Goal: Find specific page/section: Find specific page/section

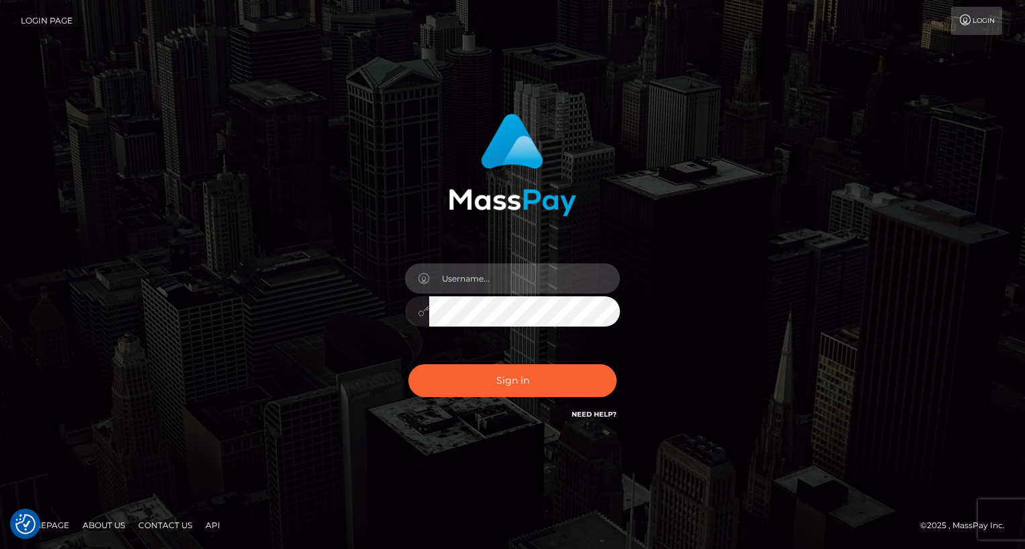
click at [459, 271] on input "text" at bounding box center [524, 278] width 191 height 30
type input "oli.fanvue"
click at [523, 281] on input "text" at bounding box center [524, 278] width 191 height 30
type input "oli.fanvue"
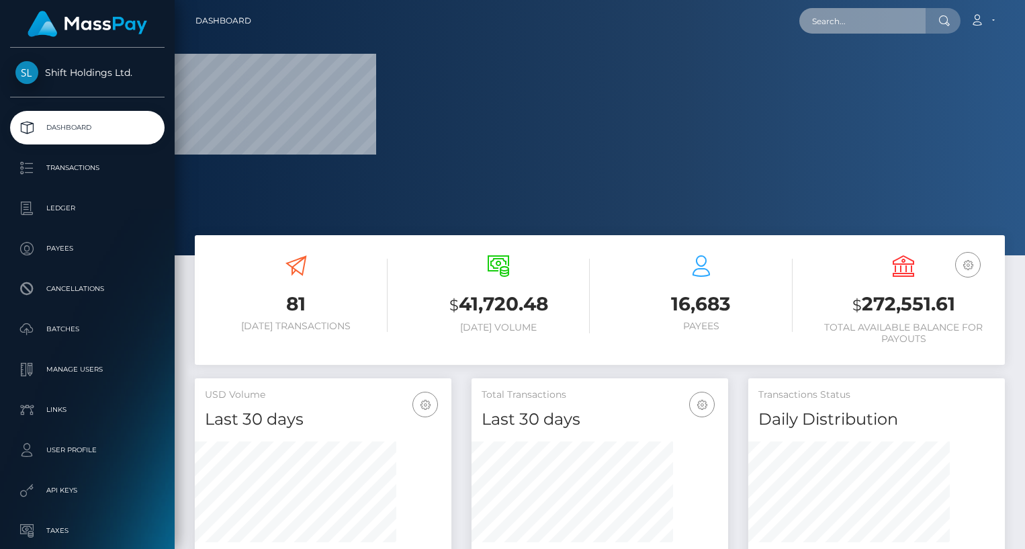
click at [841, 26] on input "text" at bounding box center [863, 21] width 126 height 26
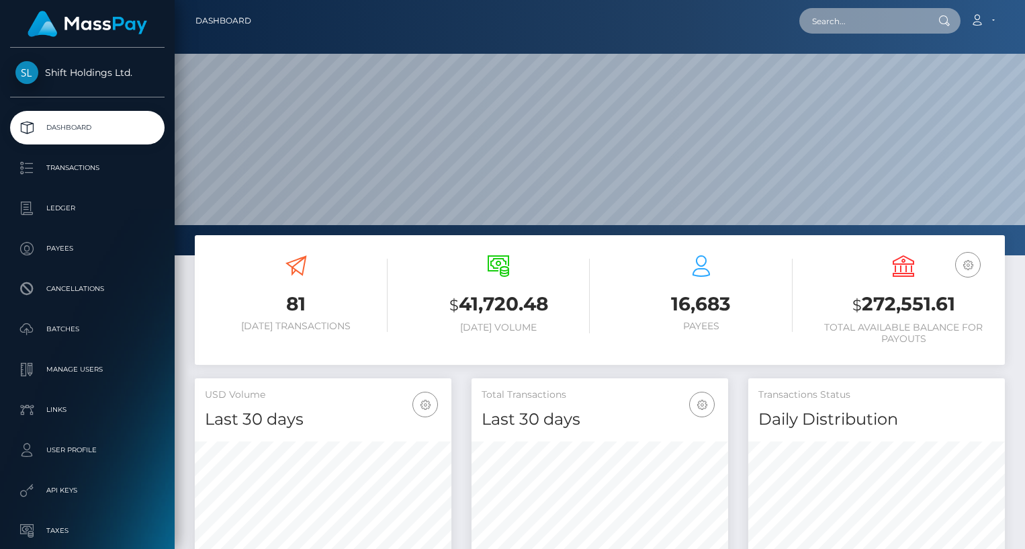
scroll to position [238, 257]
paste input "oftsluna@gmail.com"
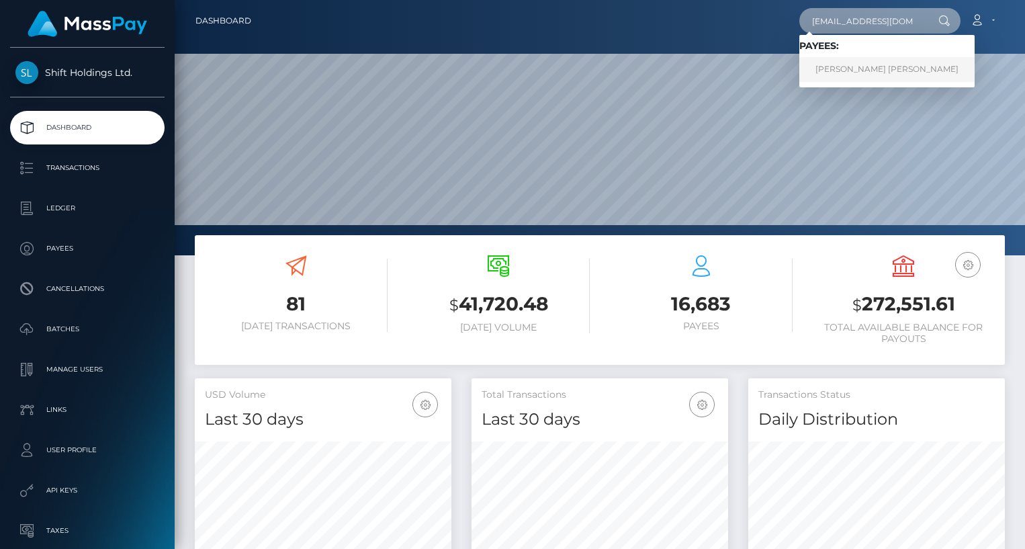
type input "oftsluna@gmail.com"
click at [853, 67] on link "JUAN PABLO HERNANDEZ" at bounding box center [887, 69] width 175 height 25
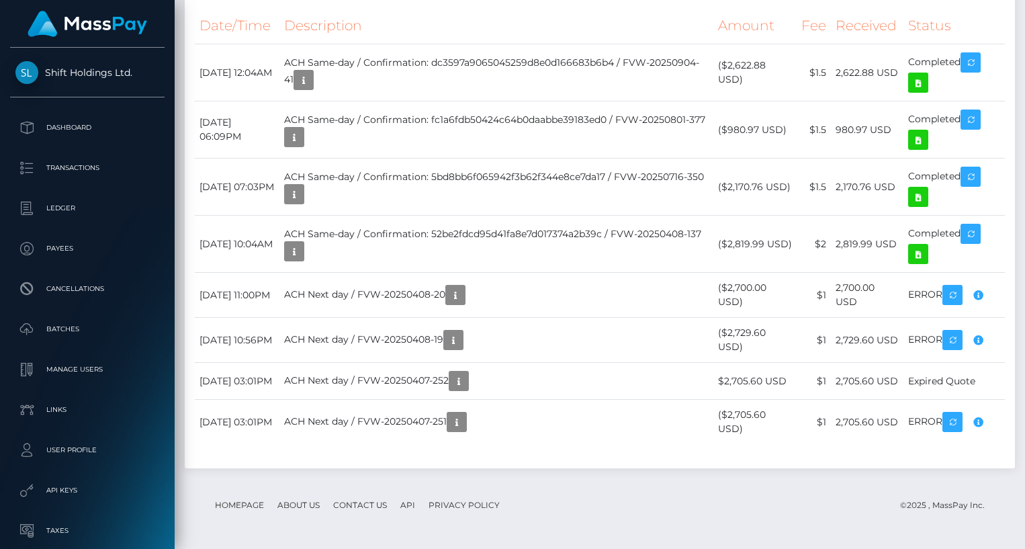
scroll to position [2666, 0]
click at [925, 91] on icon at bounding box center [919, 83] width 16 height 17
